Goal: Find specific page/section: Find specific page/section

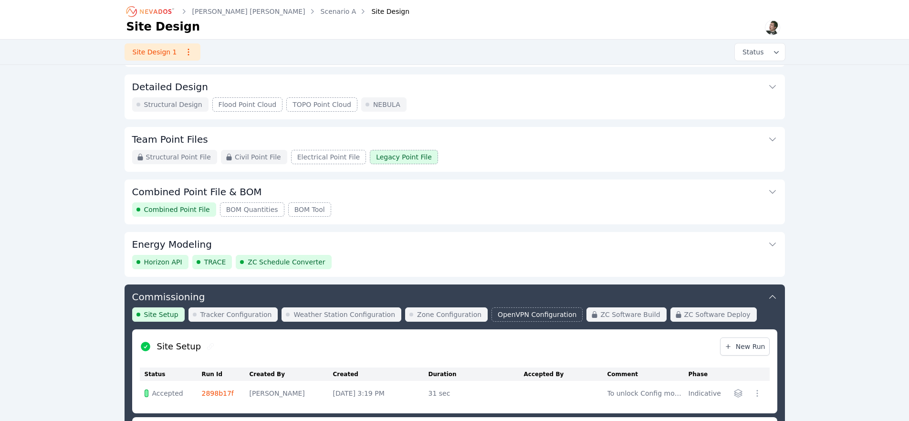
scroll to position [69, 0]
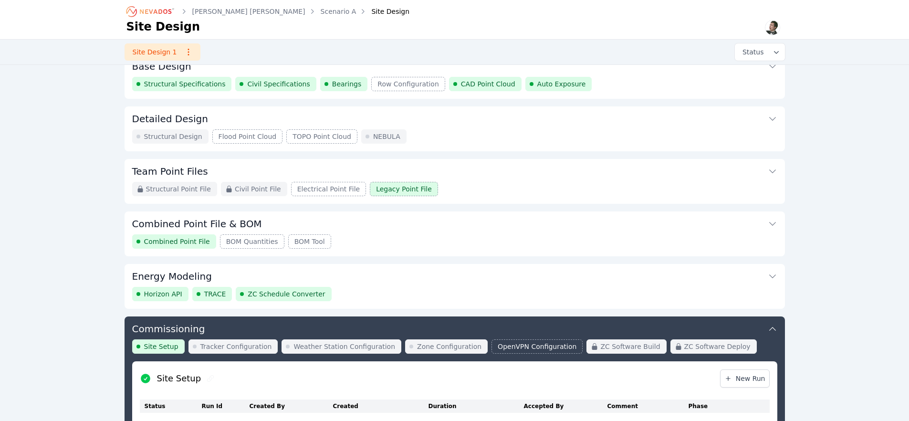
click at [383, 274] on button "Energy Modeling" at bounding box center [454, 275] width 645 height 23
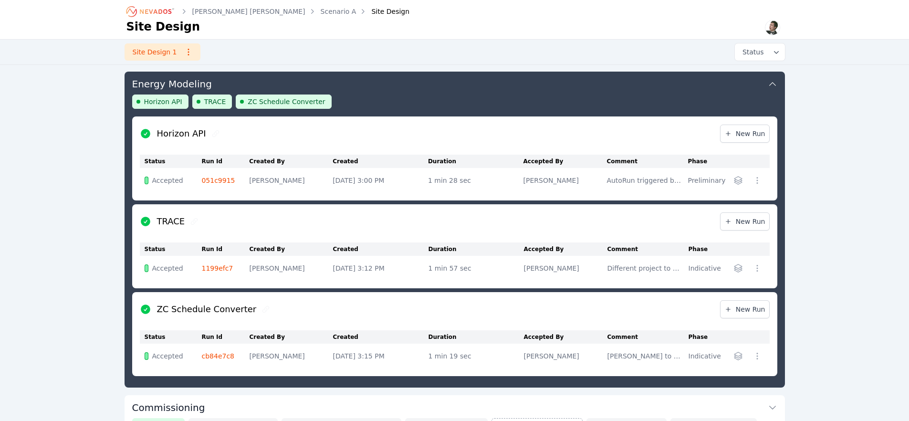
click at [72, 23] on nav "[PERSON_NAME] [PERSON_NAME] Scenario A Site Design Site Design" at bounding box center [454, 20] width 909 height 40
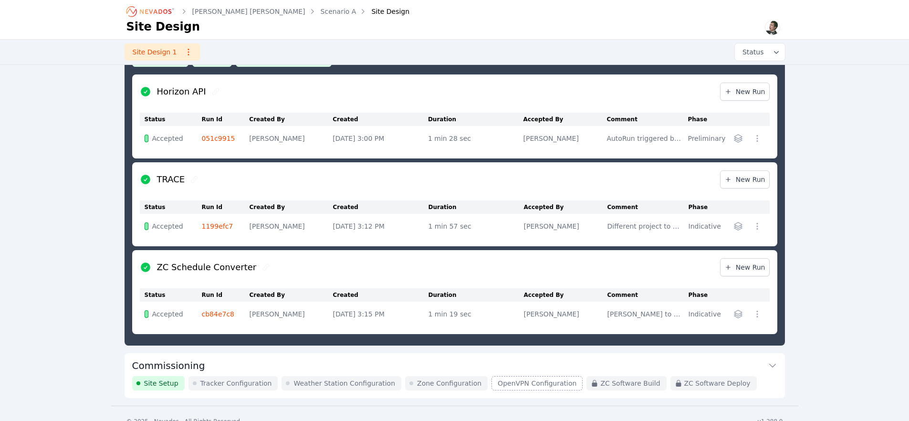
scroll to position [319, 0]
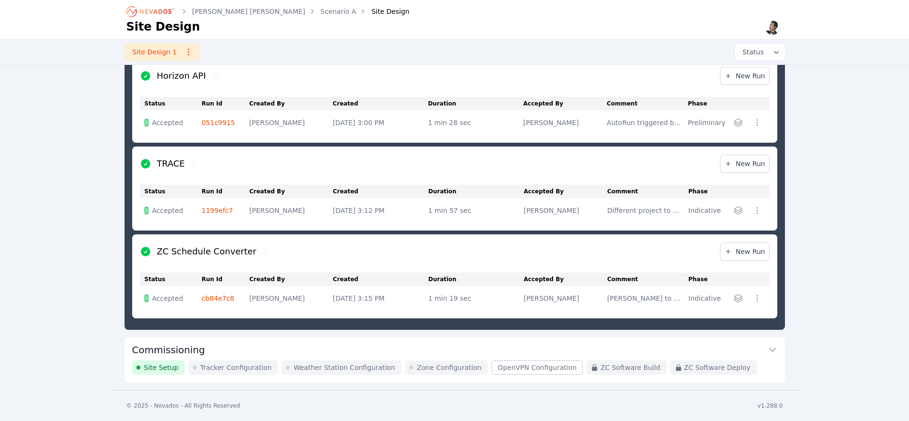
click at [231, 351] on button "Commissioning" at bounding box center [454, 348] width 645 height 23
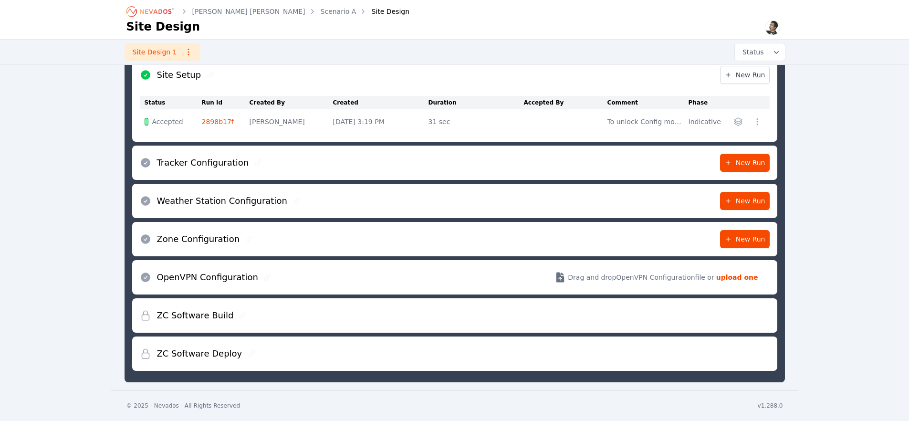
scroll to position [355, 0]
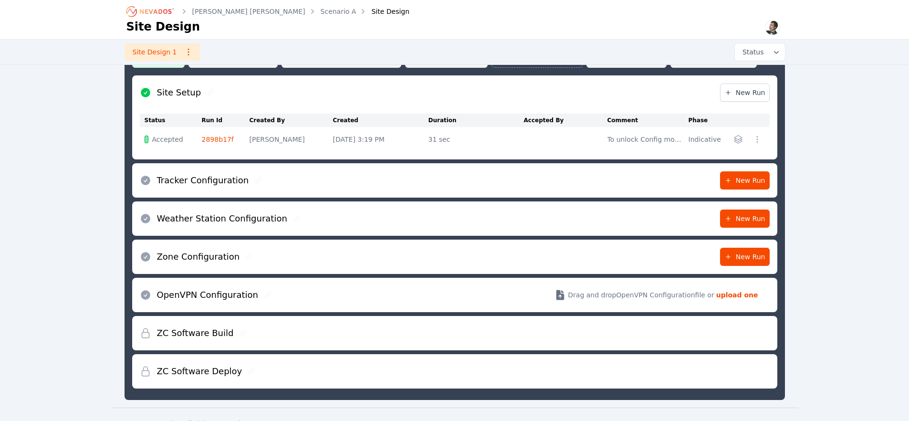
click at [218, 140] on link "2898b17f" at bounding box center [218, 140] width 32 height 8
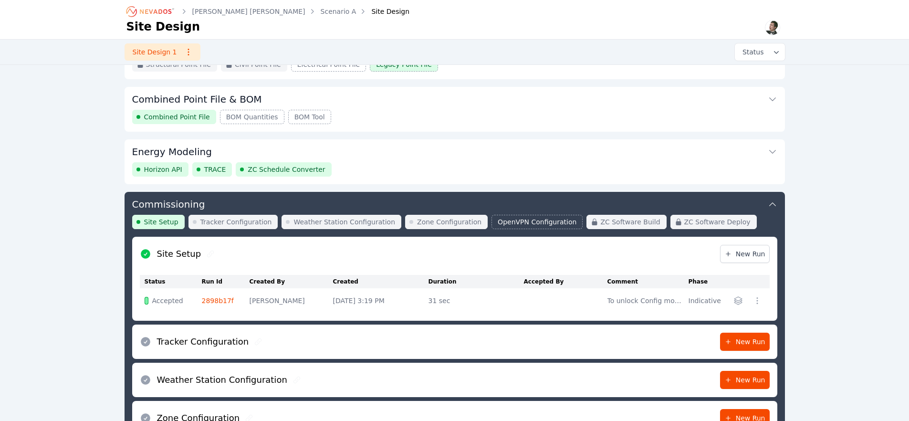
scroll to position [35, 0]
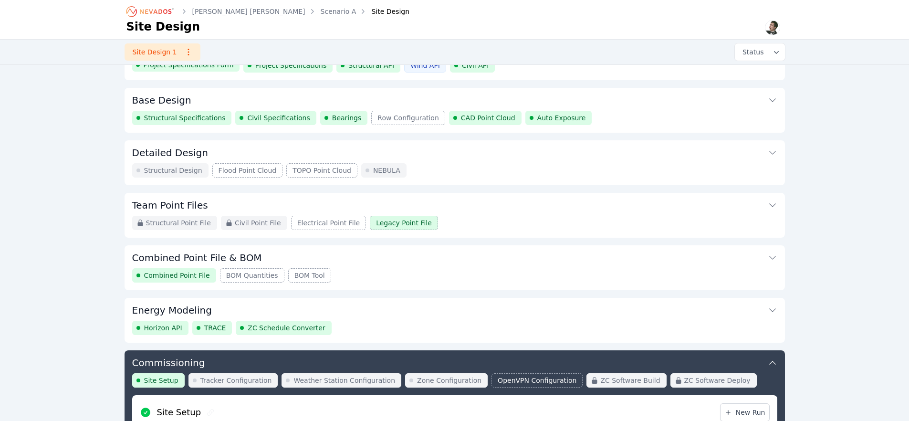
click at [380, 330] on div "Horizon API TRACE ZC Schedule Converter" at bounding box center [454, 328] width 645 height 14
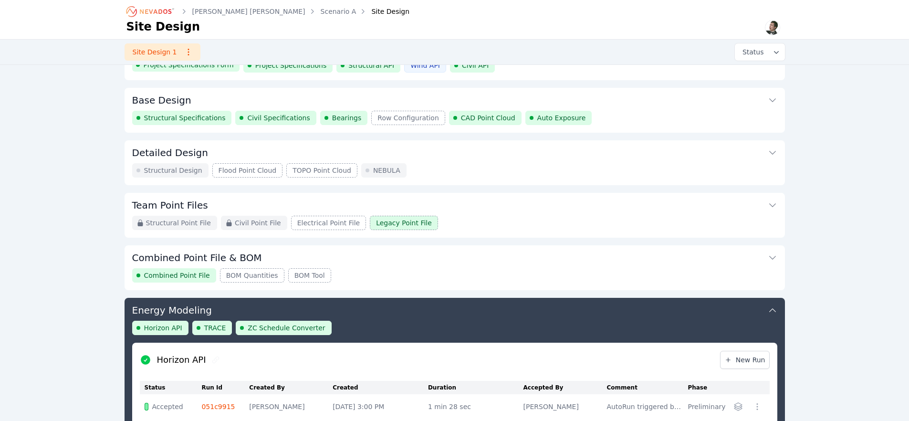
scroll to position [262, 0]
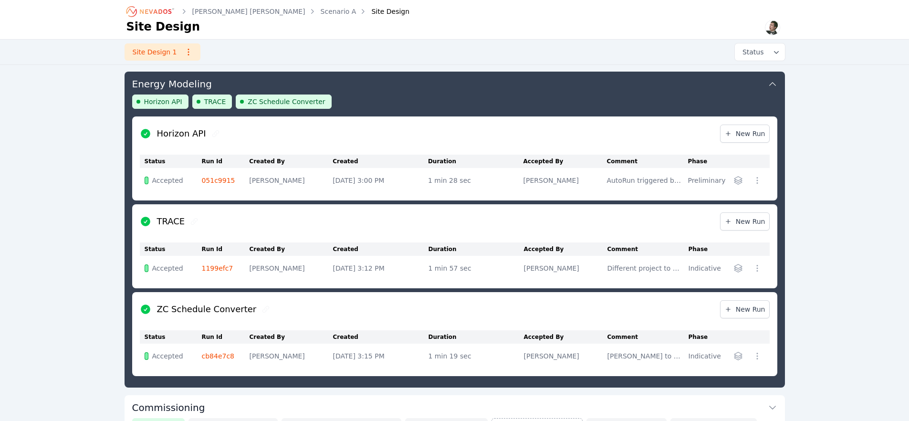
click at [217, 355] on link "cb84e7c8" at bounding box center [218, 356] width 33 height 8
